Goal: Navigation & Orientation: Understand site structure

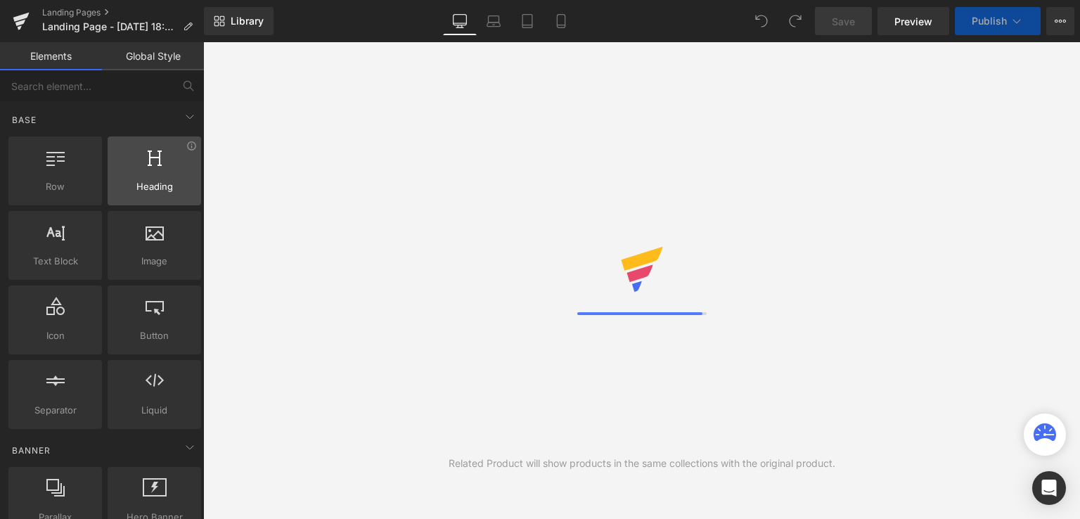
click at [188, 169] on div at bounding box center [154, 164] width 85 height 32
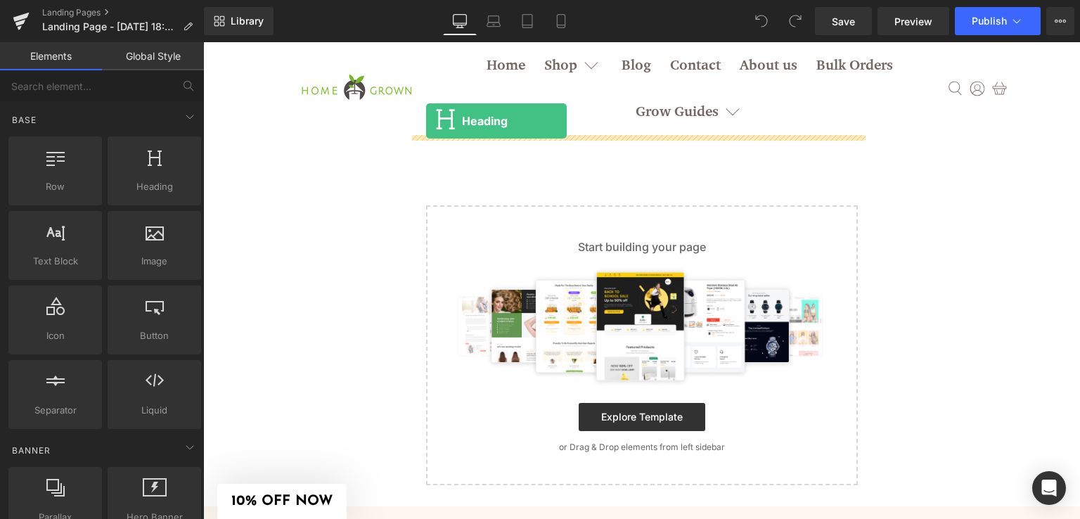
drag, startPoint x: 352, startPoint y: 223, endPoint x: 426, endPoint y: 119, distance: 127.5
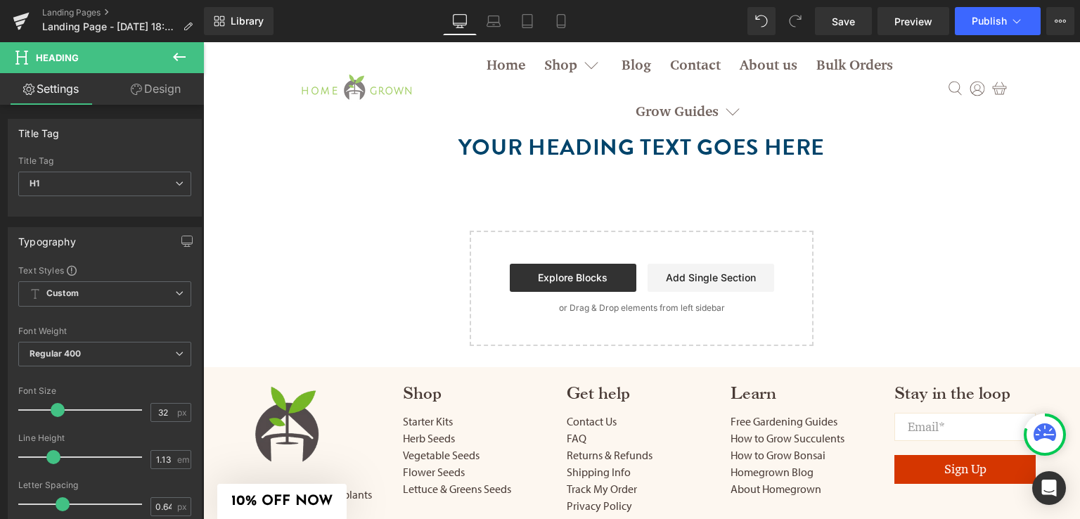
click at [339, 93] on img at bounding box center [355, 88] width 141 height 47
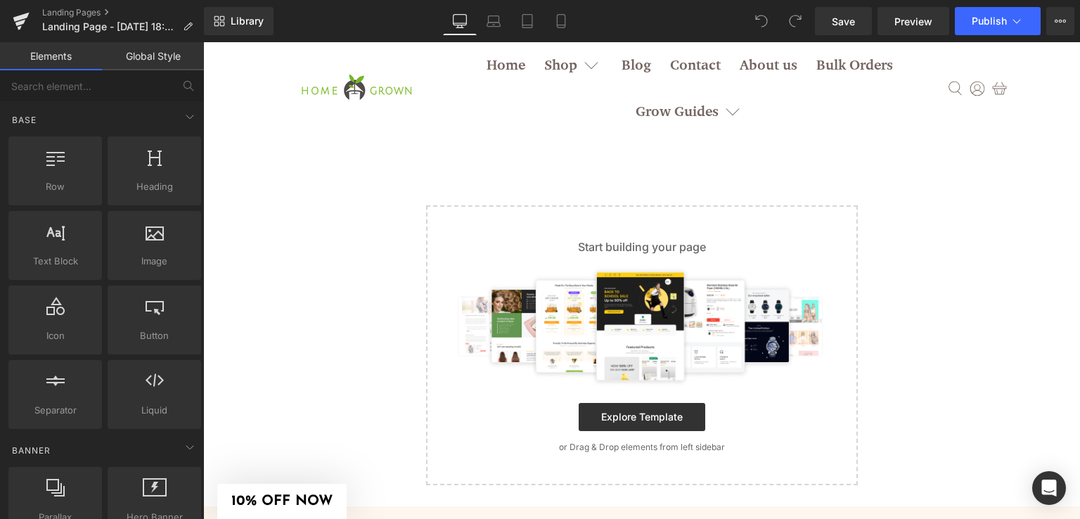
scroll to position [272, 0]
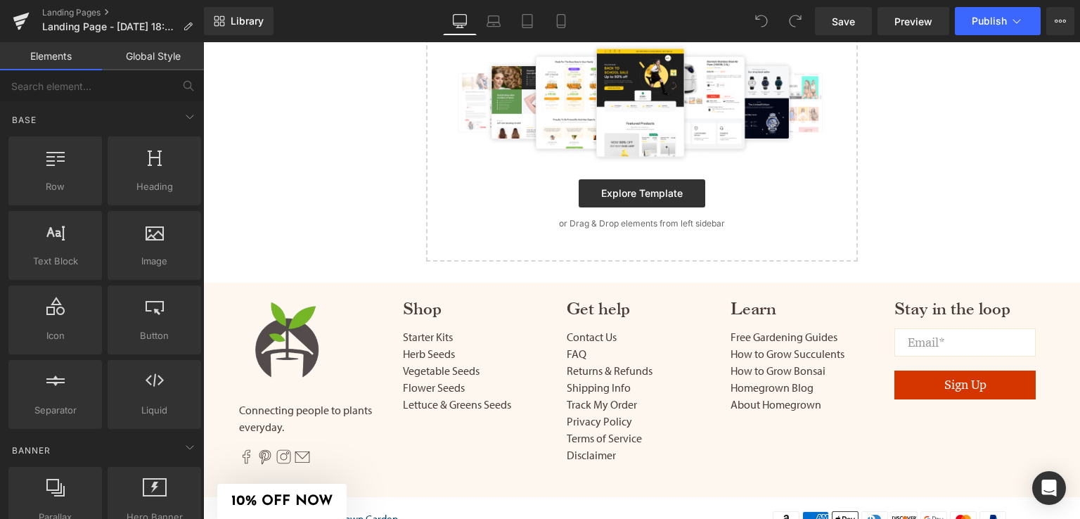
drag, startPoint x: 1070, startPoint y: 493, endPoint x: 1261, endPoint y: 533, distance: 194.8
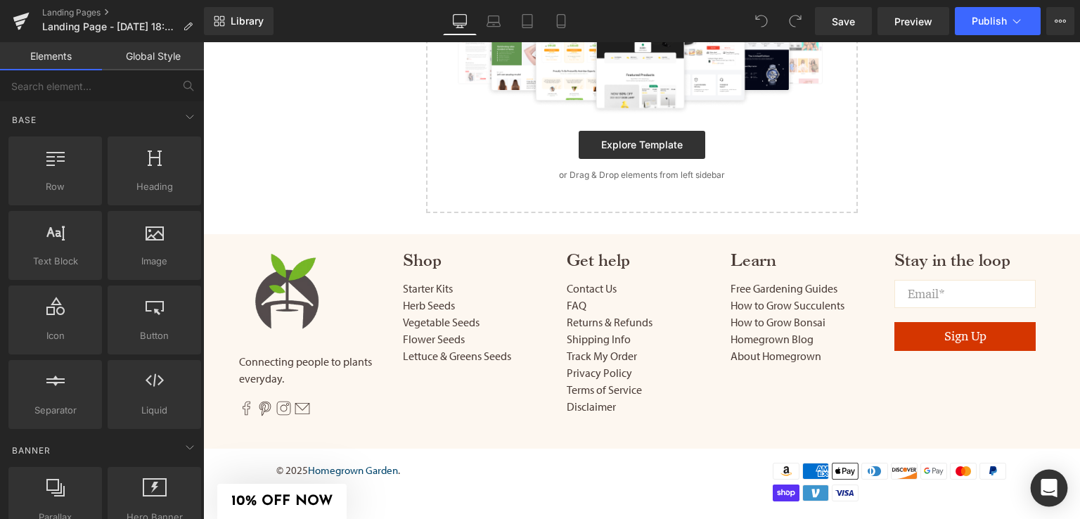
click at [1054, 489] on icon "Open Intercom Messenger" at bounding box center [1048, 488] width 16 height 18
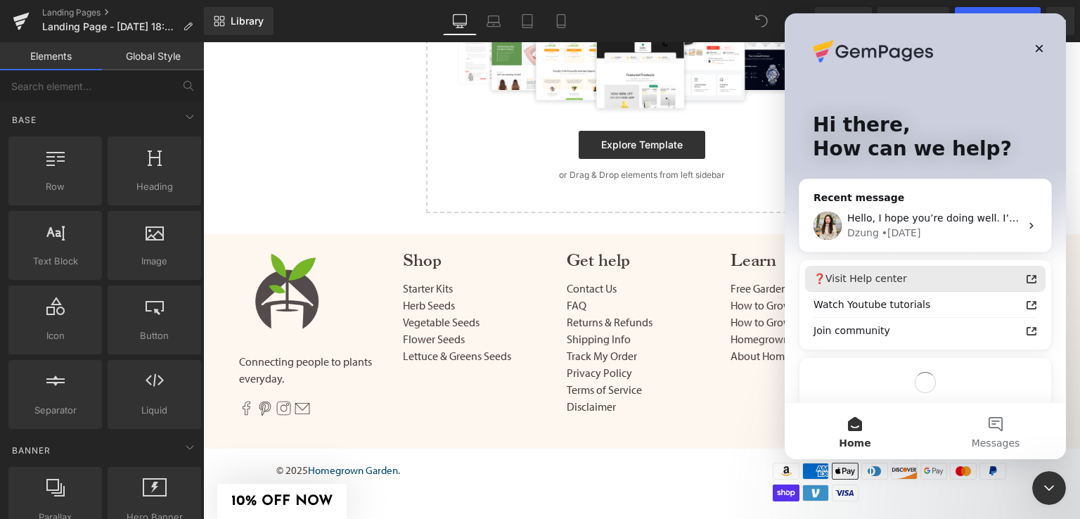
scroll to position [0, 0]
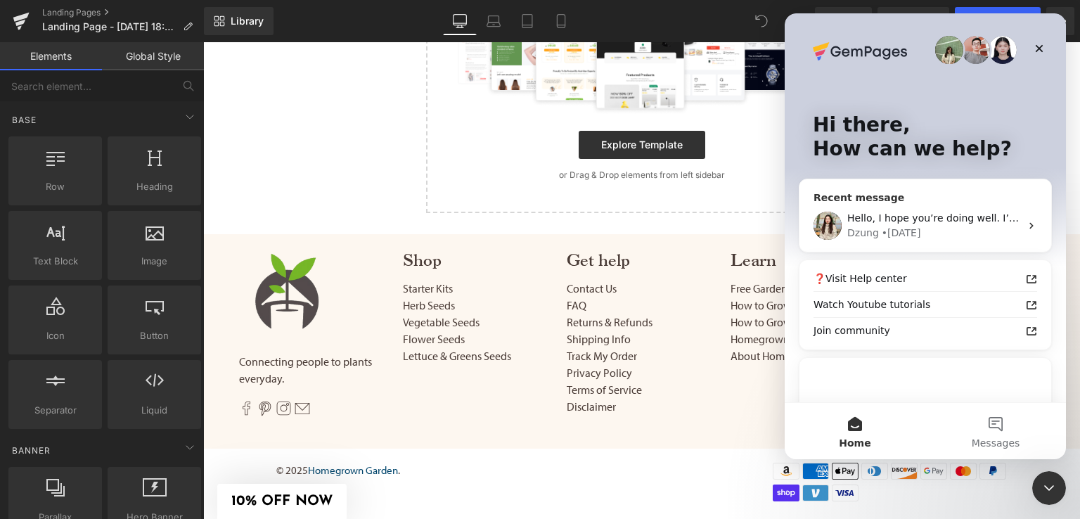
click at [922, 227] on div "[PERSON_NAME] • [DATE]" at bounding box center [933, 233] width 173 height 15
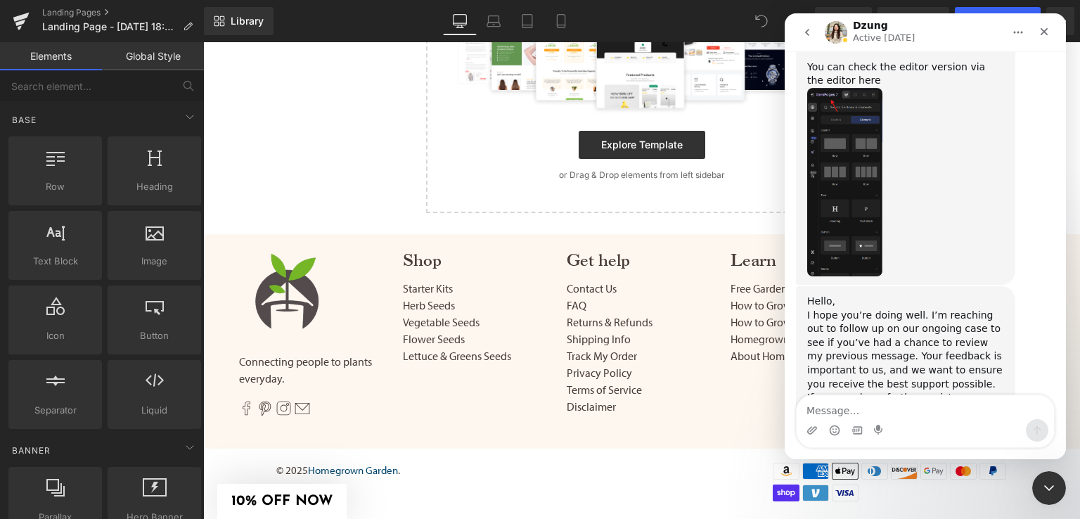
scroll to position [2165, 0]
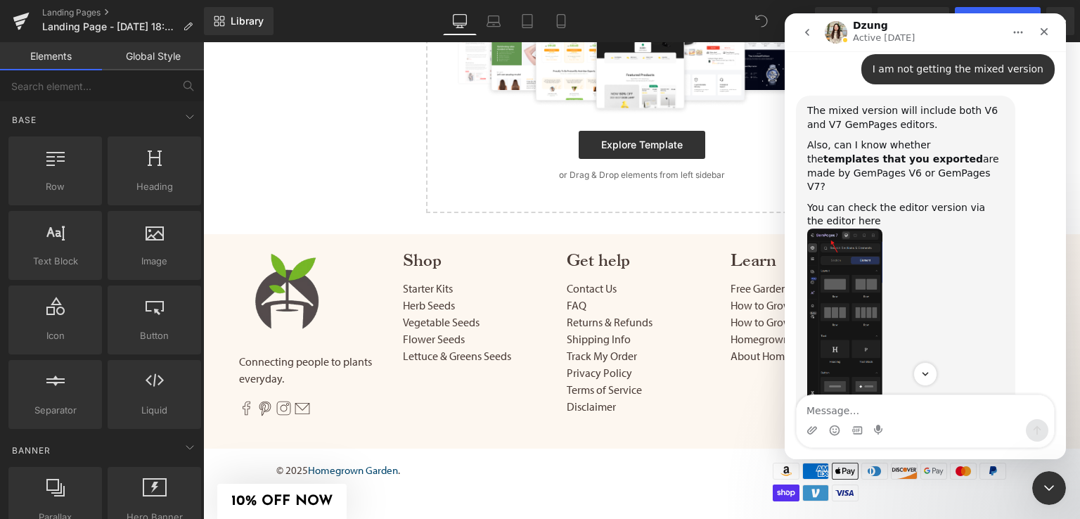
click at [854, 228] on img "Dzung says…" at bounding box center [844, 322] width 75 height 188
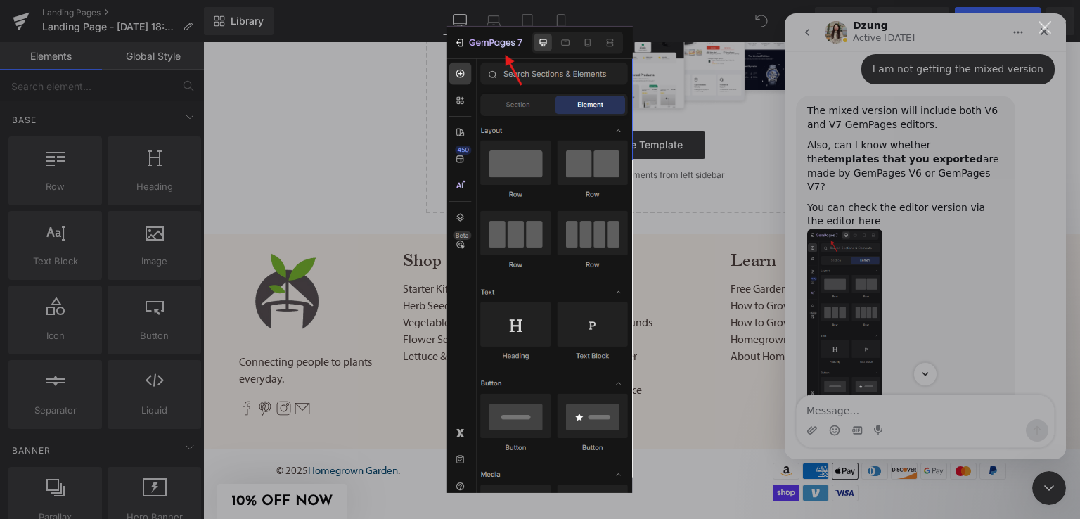
click at [152, 88] on div "Intercom messenger" at bounding box center [540, 259] width 1080 height 519
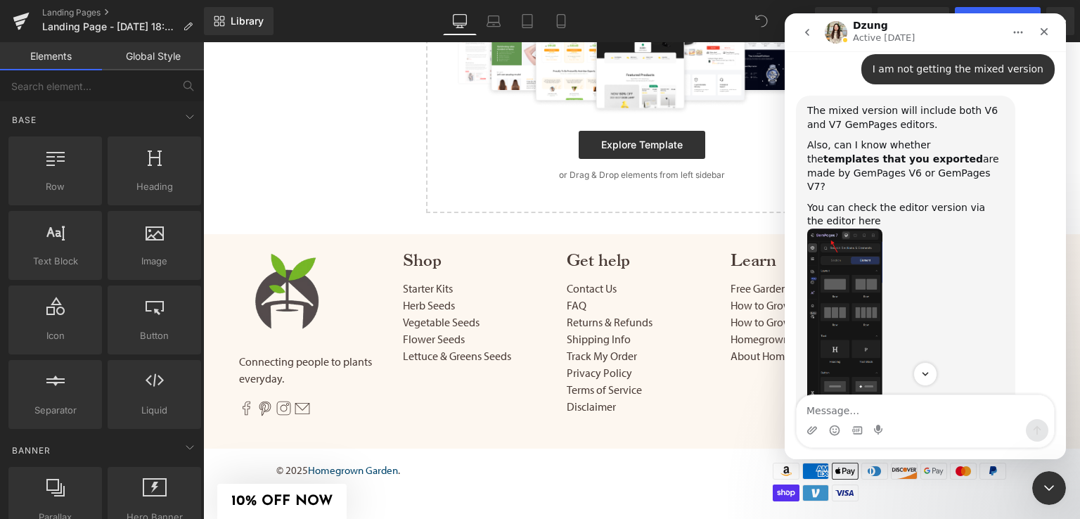
click at [15, 15] on div at bounding box center [540, 238] width 1080 height 477
